Goal: Task Accomplishment & Management: Use online tool/utility

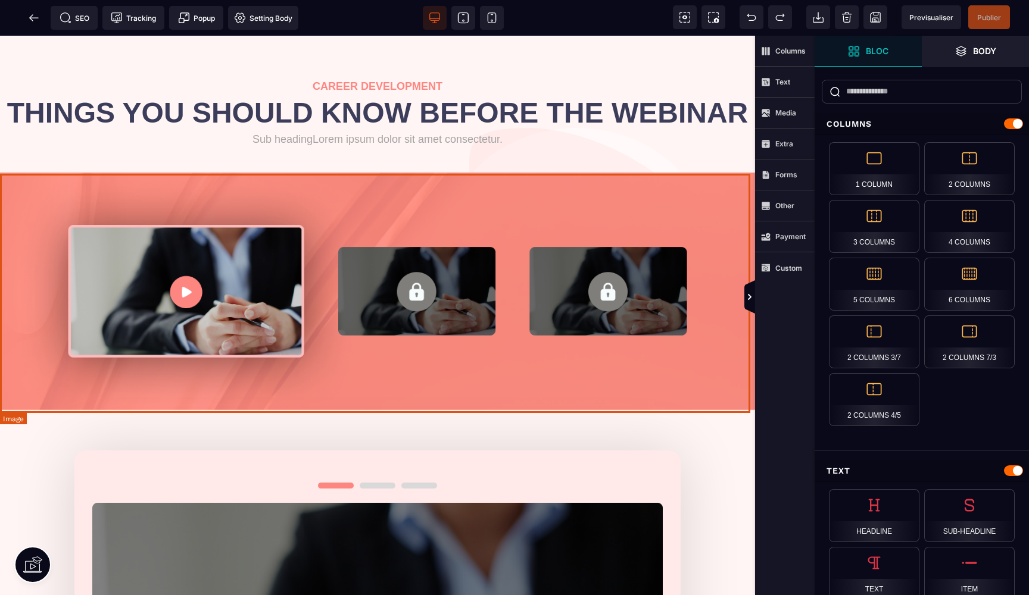
click at [417, 294] on img at bounding box center [377, 293] width 755 height 241
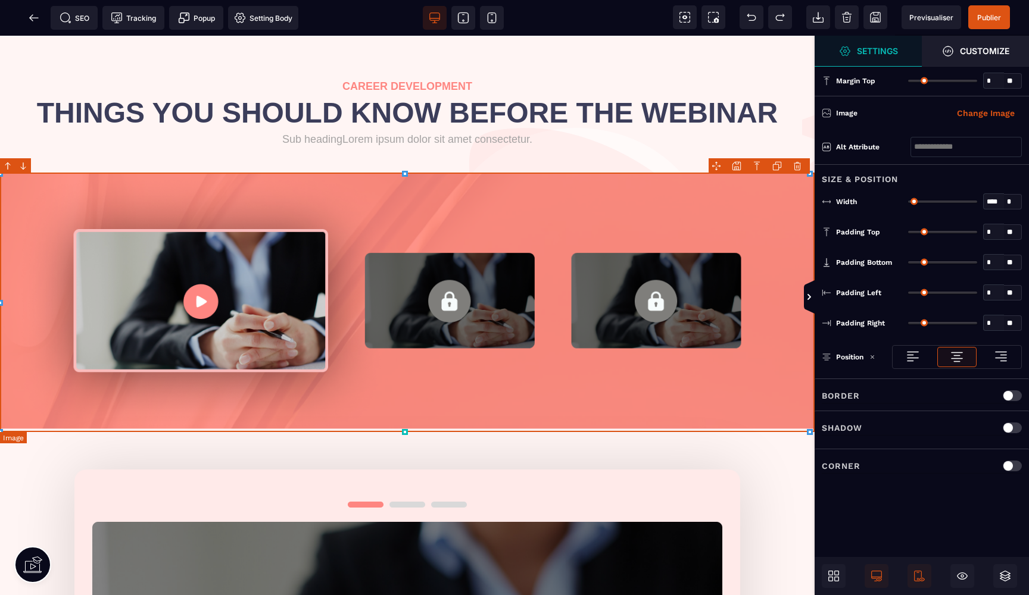
click at [406, 304] on img at bounding box center [407, 303] width 815 height 260
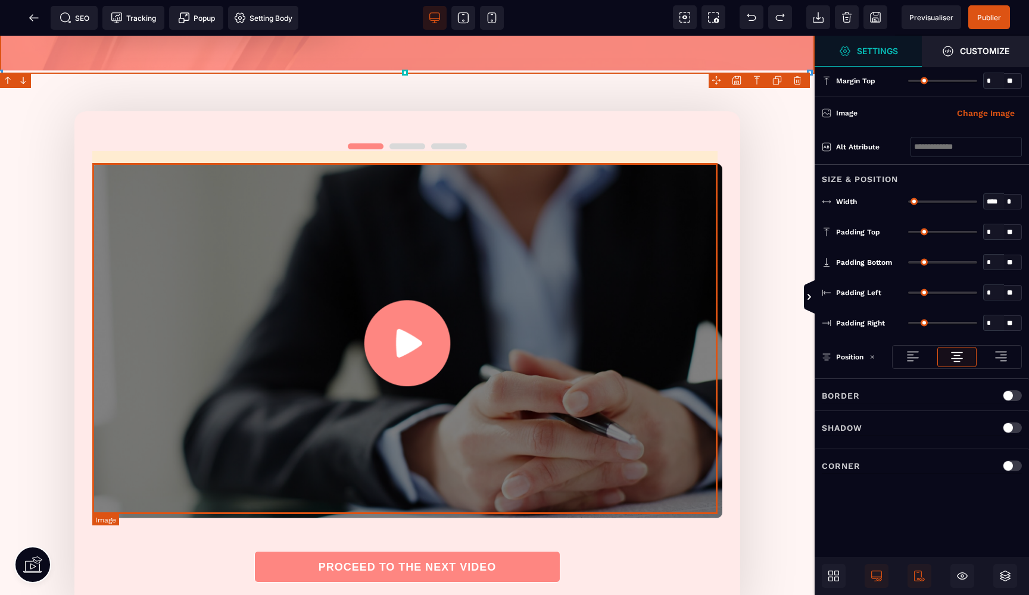
scroll to position [360, 0]
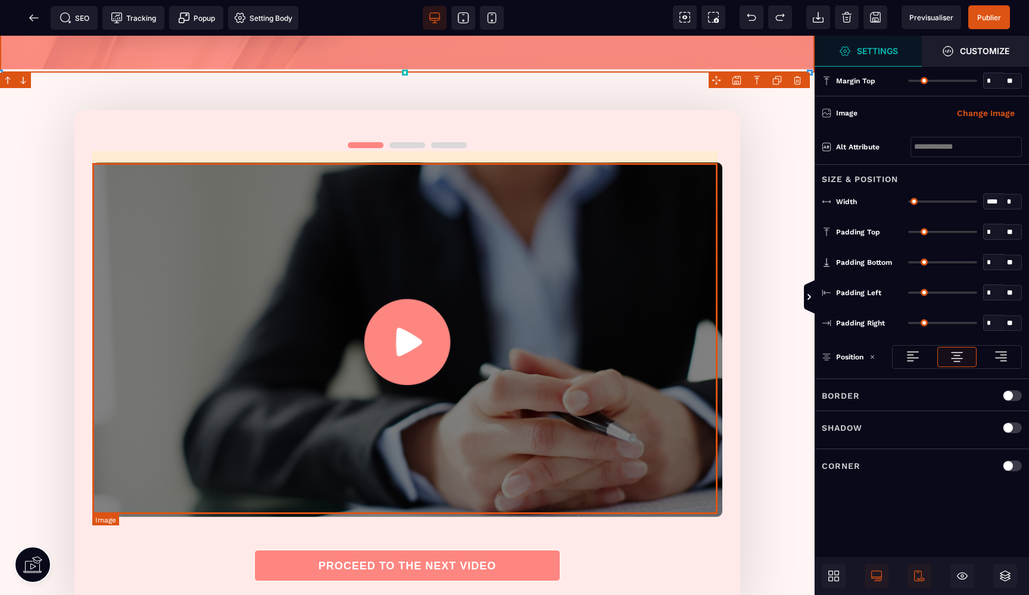
click at [514, 348] on img at bounding box center [407, 340] width 630 height 354
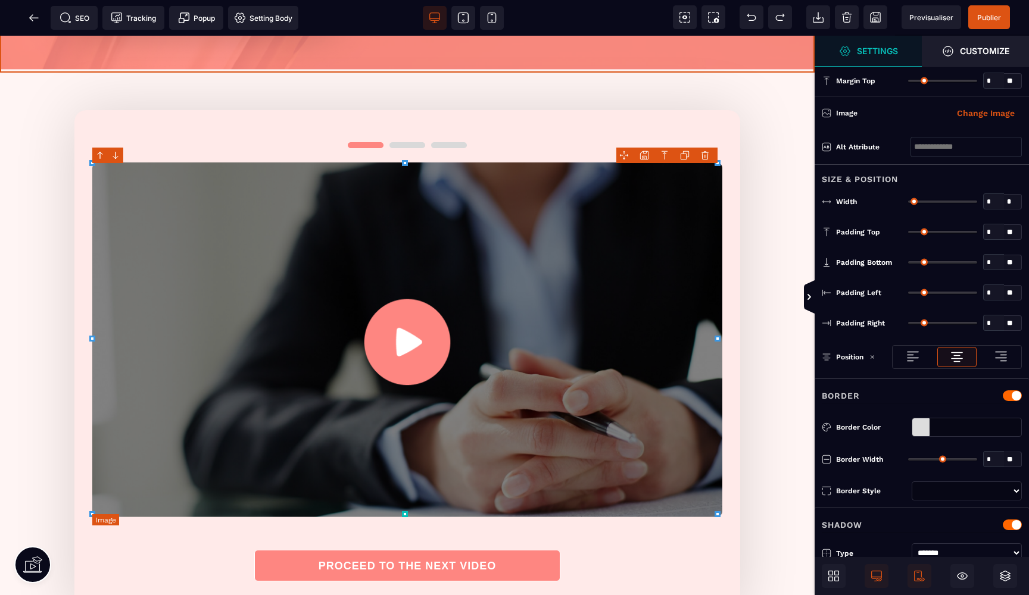
type input "**"
type input "****"
type input "*"
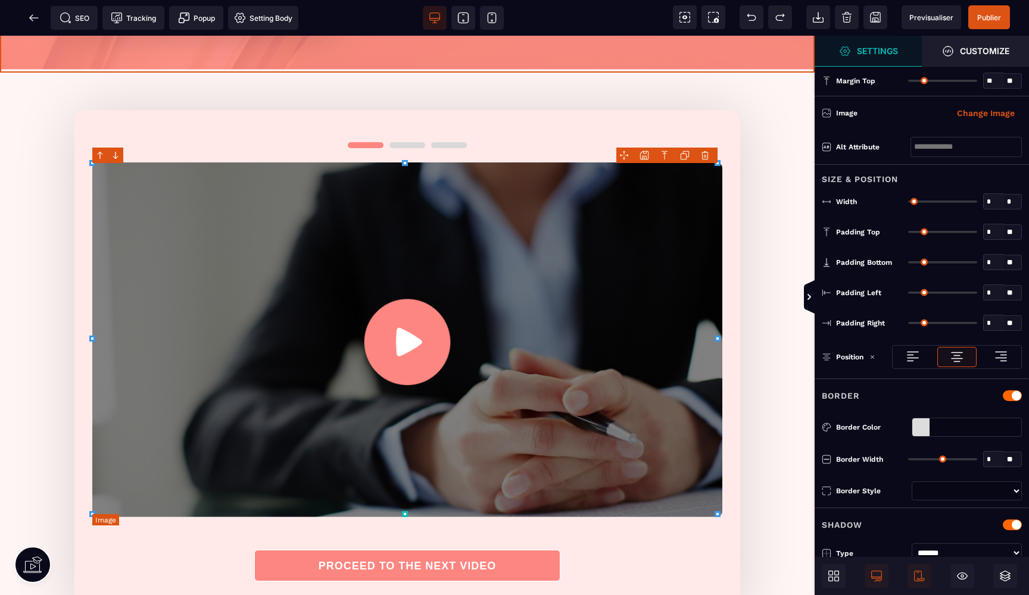
type input "*"
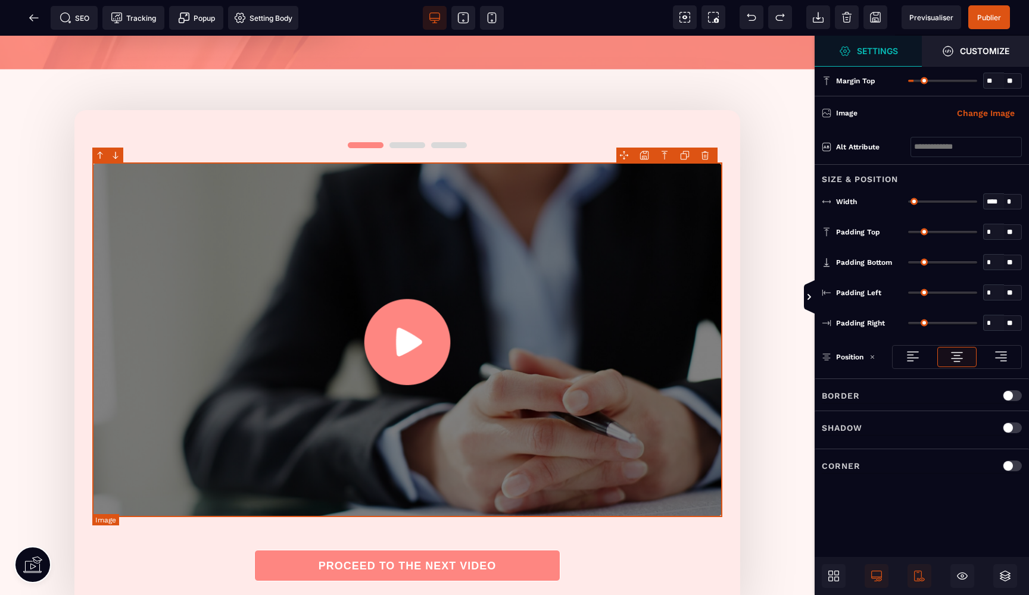
click at [414, 349] on img at bounding box center [407, 340] width 630 height 354
click at [408, 342] on img at bounding box center [407, 340] width 630 height 354
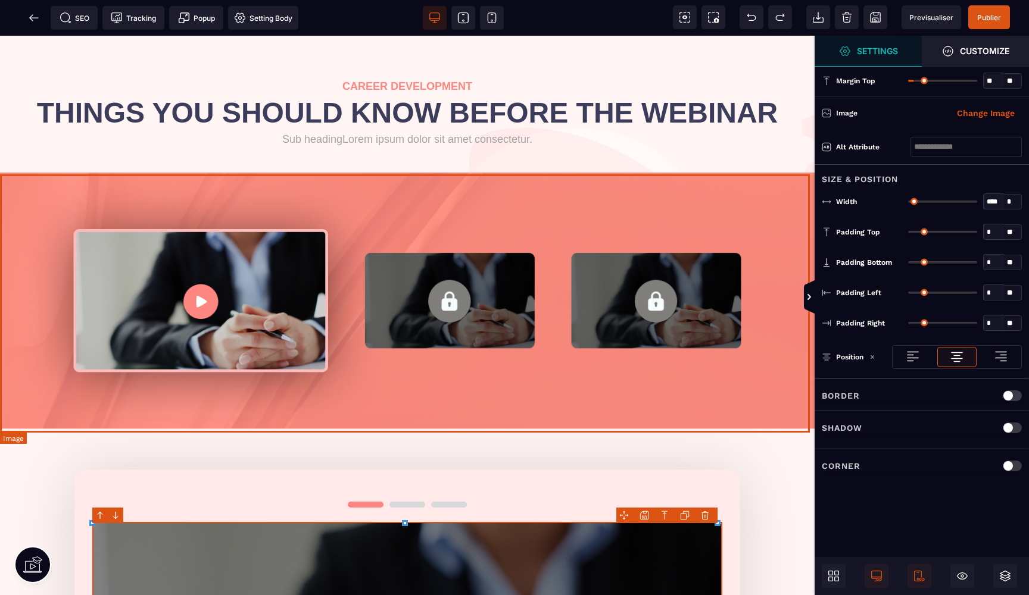
scroll to position [0, 0]
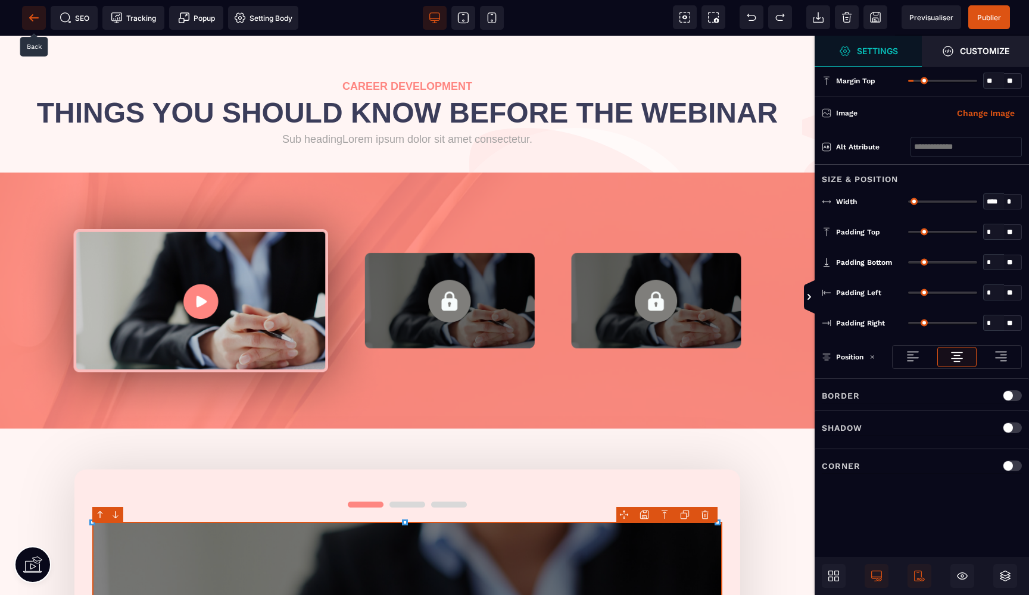
click at [27, 22] on span at bounding box center [34, 18] width 24 height 24
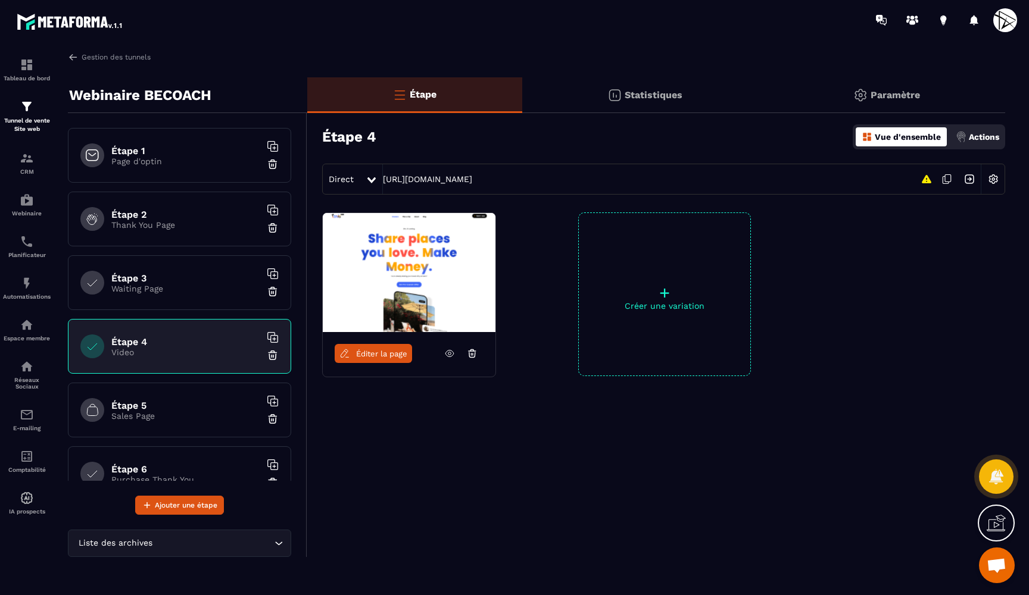
click at [205, 403] on h6 "Étape 5" at bounding box center [185, 405] width 149 height 11
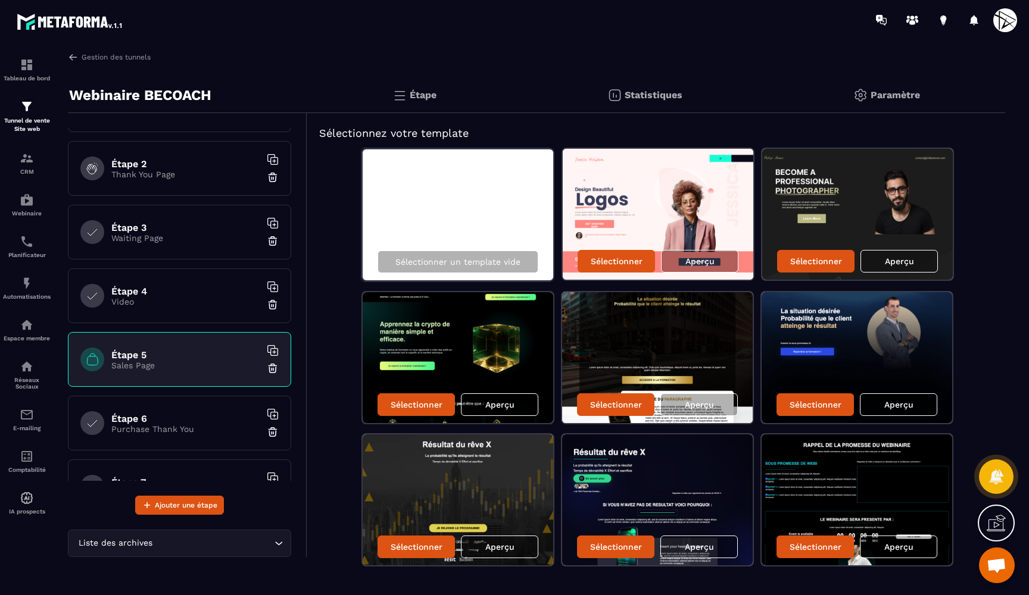
scroll to position [29, 0]
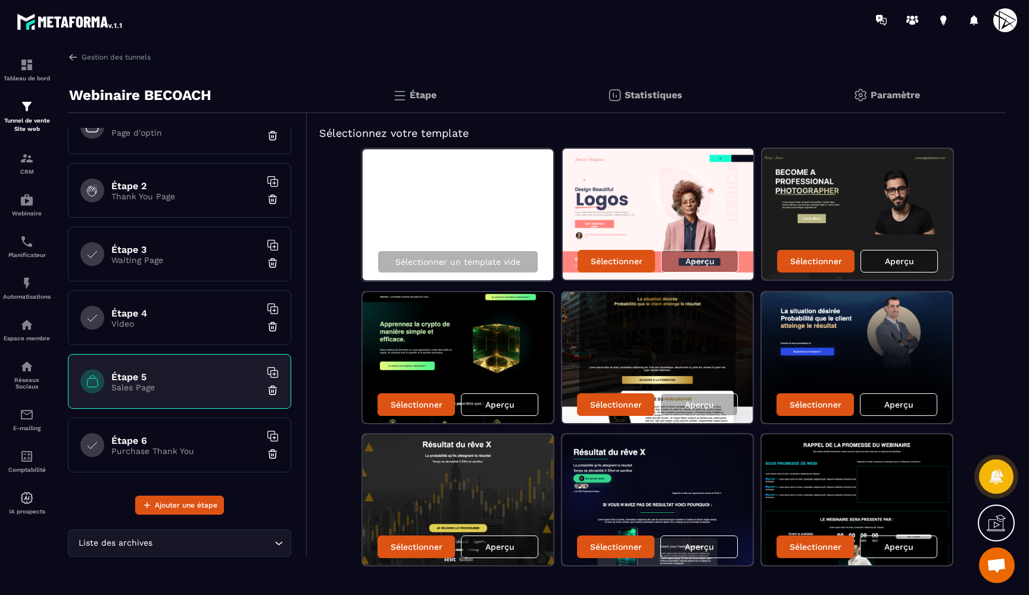
click at [191, 315] on h6 "Étape 4" at bounding box center [185, 313] width 149 height 11
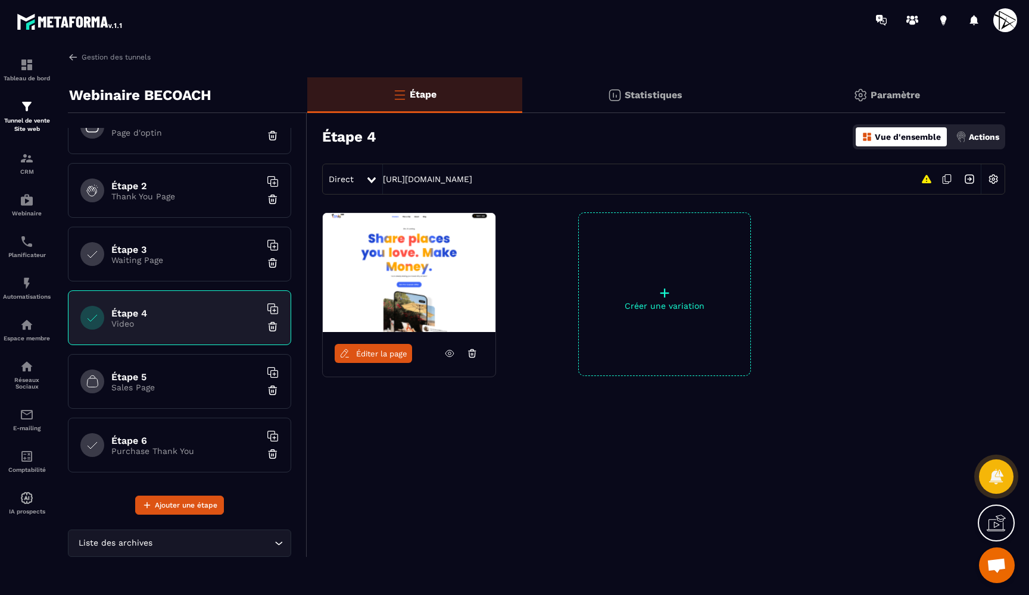
click at [359, 355] on span "Éditer la page" at bounding box center [381, 353] width 51 height 9
